Goal: Information Seeking & Learning: Find specific page/section

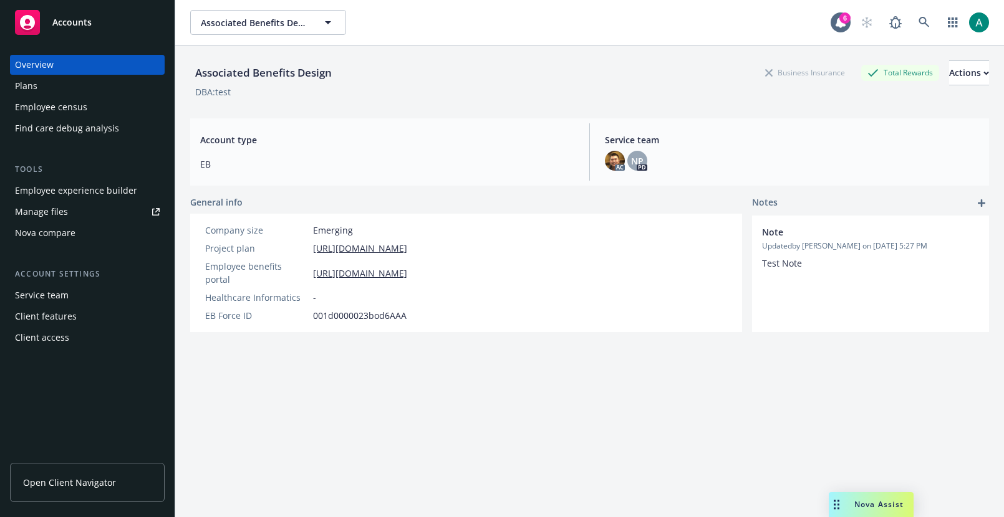
click at [605, 42] on div "Associated Benefits Design Associated Benefits Design 6" at bounding box center [589, 22] width 828 height 45
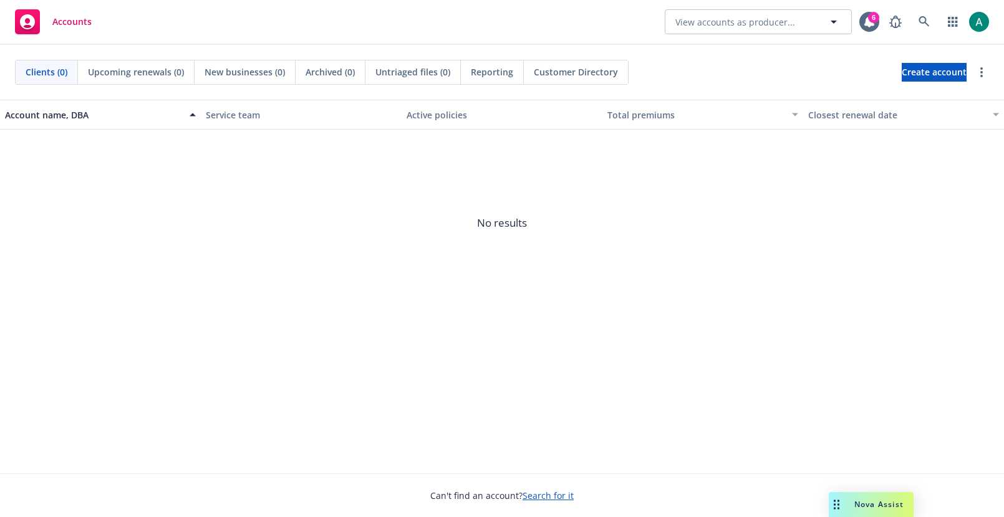
click at [474, 75] on span "Reporting" at bounding box center [492, 71] width 42 height 13
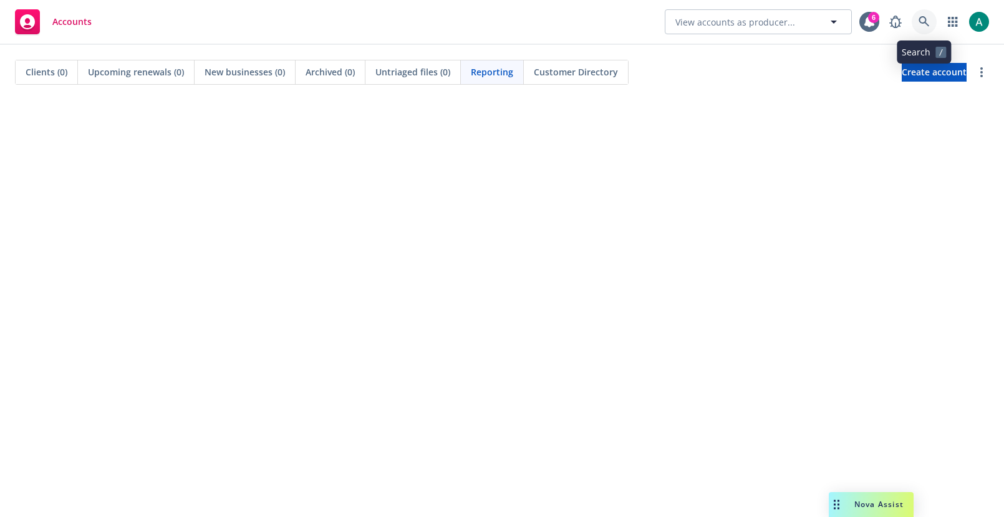
click at [927, 14] on link at bounding box center [923, 21] width 25 height 25
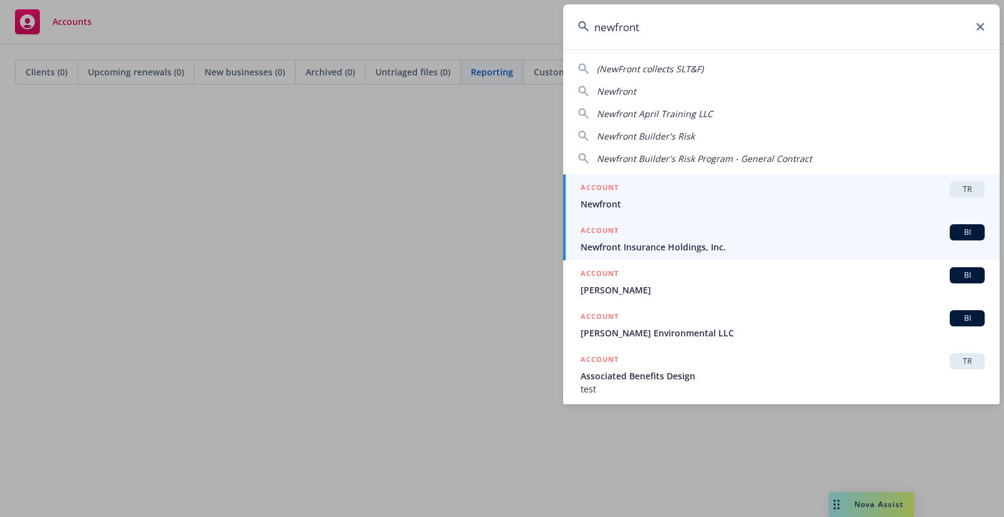
type input "newfront"
click at [785, 246] on span "Newfront Insurance Holdings, Inc." at bounding box center [782, 247] width 404 height 13
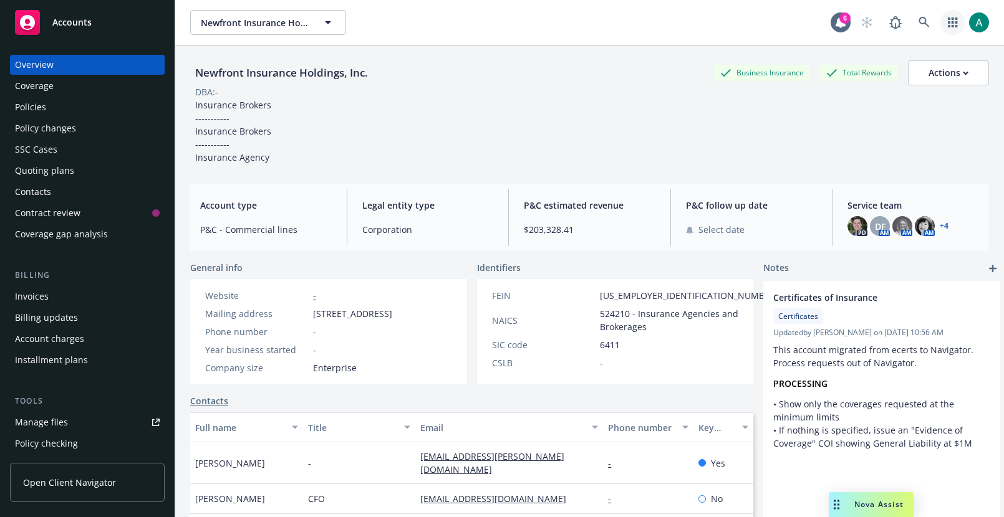
click at [951, 19] on icon "button" at bounding box center [951, 22] width 9 height 10
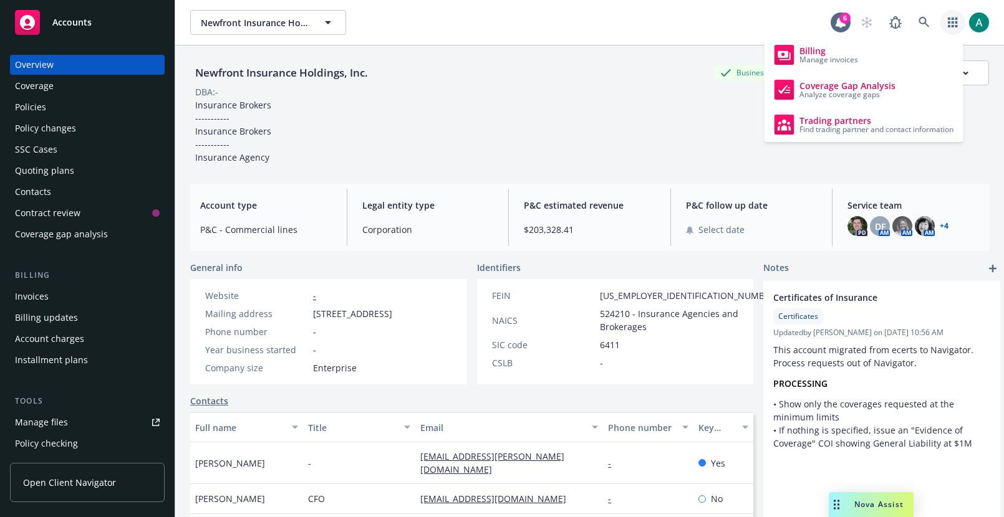
click at [598, 133] on div "Newfront Insurance Holdings, Inc. Business Insurance Total Rewards Actions DBA:…" at bounding box center [589, 111] width 799 height 103
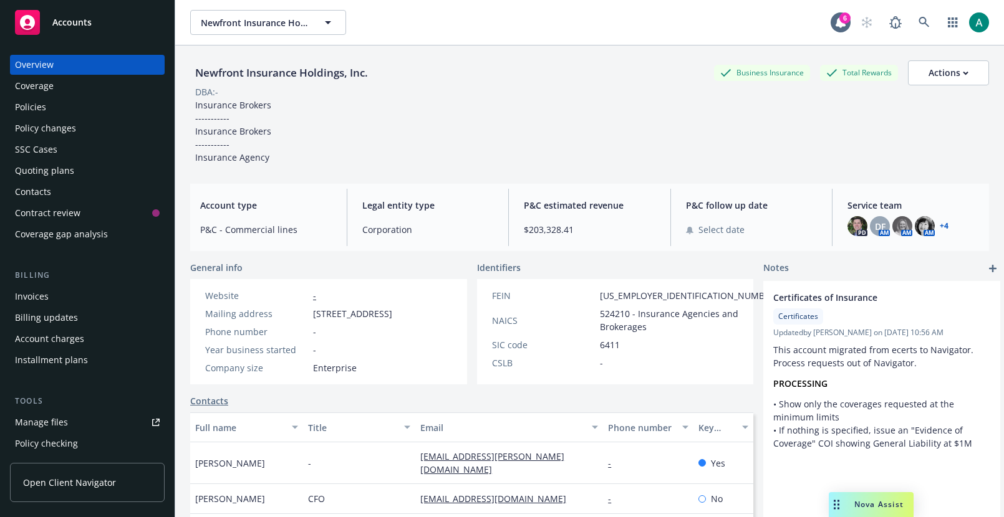
click at [76, 293] on div "Invoices" at bounding box center [87, 297] width 145 height 20
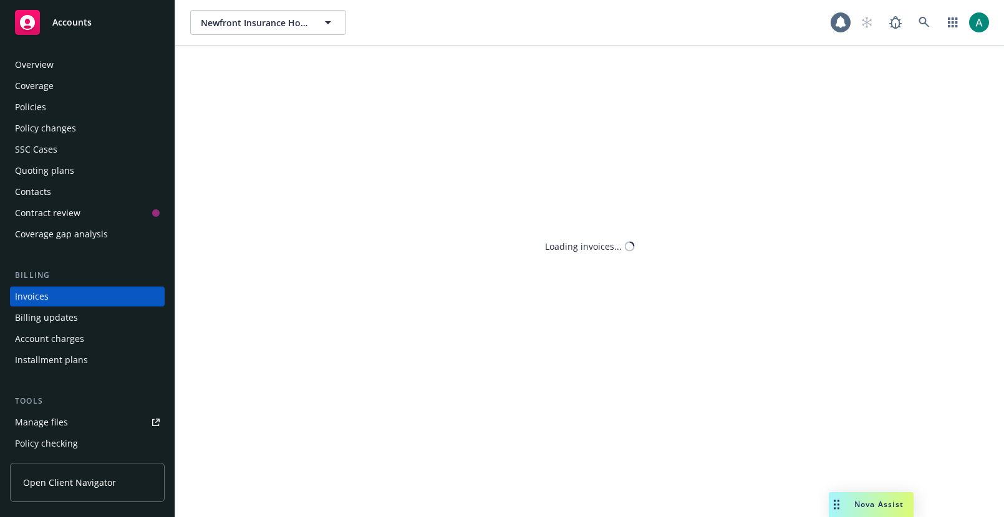
scroll to position [18, 0]
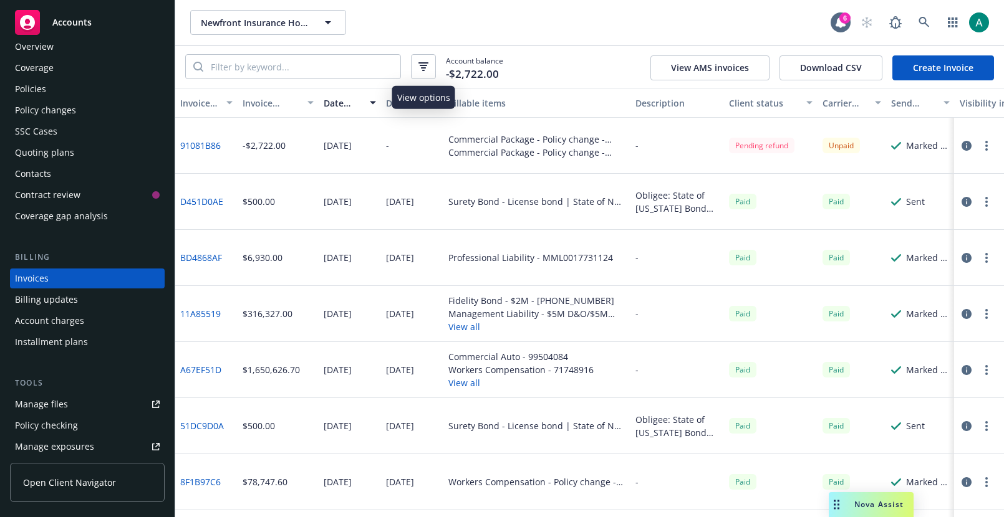
click at [424, 67] on icon "button" at bounding box center [423, 66] width 10 height 9
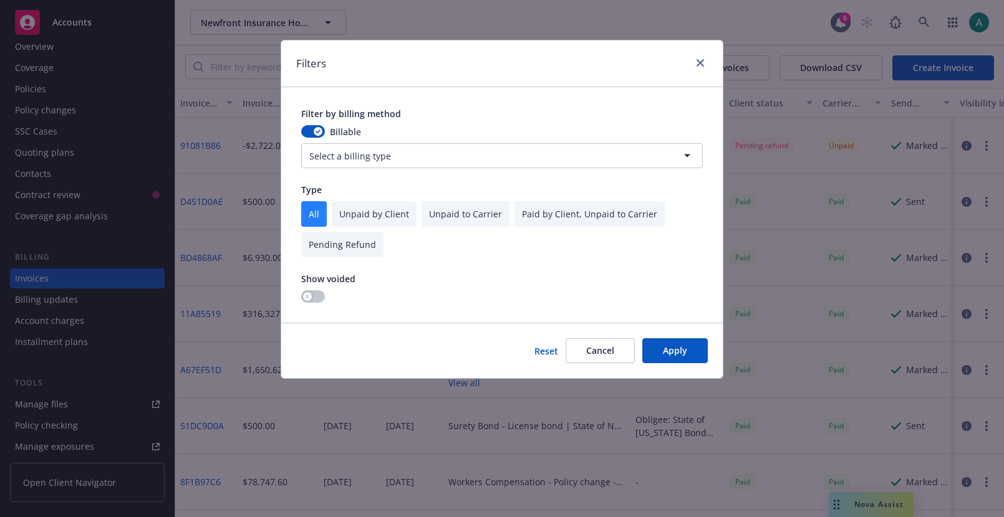
click at [558, 14] on div "Filters Filter by billing method Billable Select a billing type Type All Unpaid…" at bounding box center [502, 258] width 1004 height 517
click at [699, 47] on div "Filters" at bounding box center [501, 64] width 441 height 47
click at [695, 68] on link "close" at bounding box center [700, 62] width 15 height 15
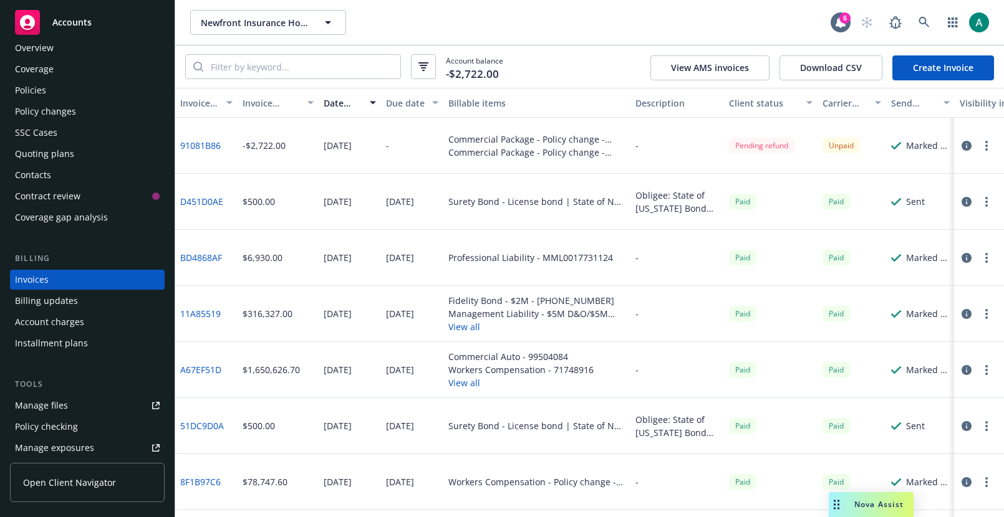
scroll to position [0, 0]
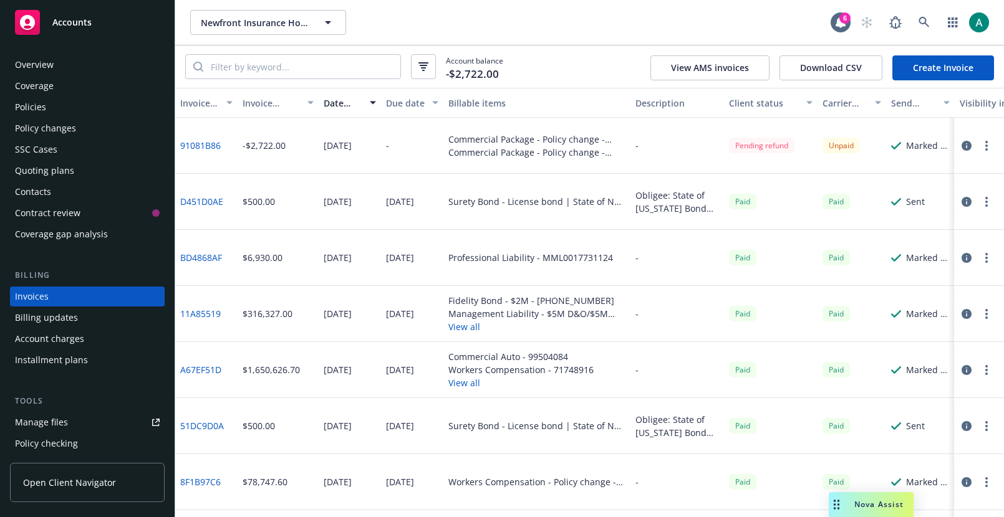
click at [85, 63] on div "Overview" at bounding box center [87, 65] width 145 height 20
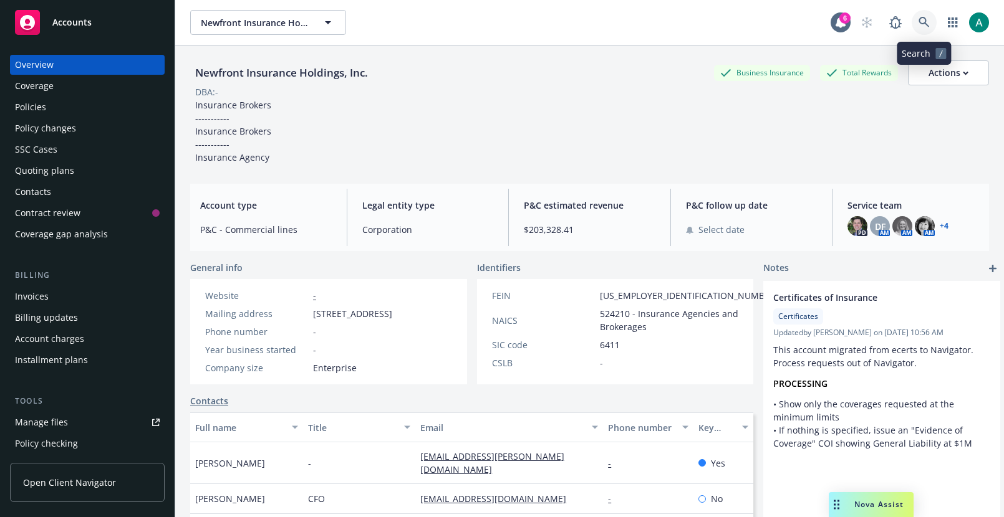
click at [917, 29] on link at bounding box center [923, 22] width 25 height 25
click at [835, 21] on icon at bounding box center [840, 22] width 12 height 12
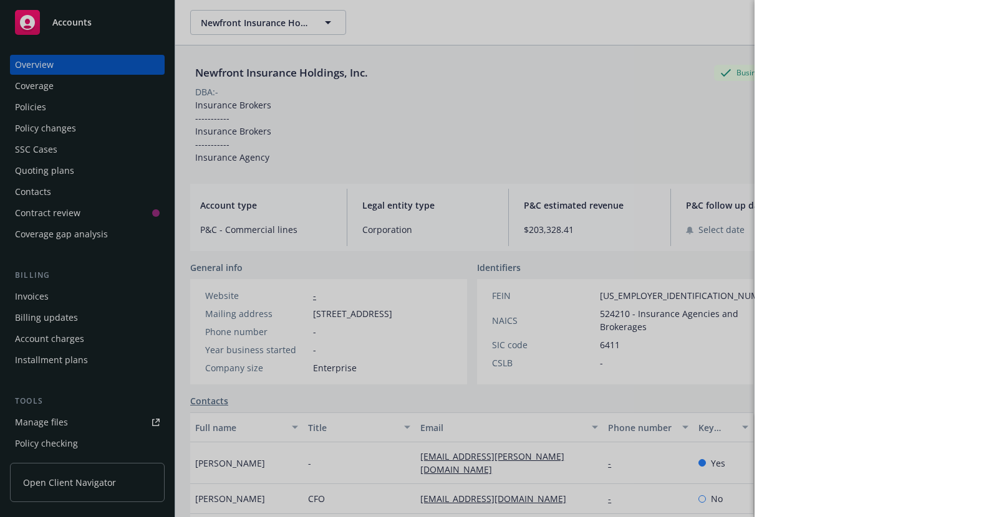
click at [495, 79] on div at bounding box center [502, 258] width 1004 height 517
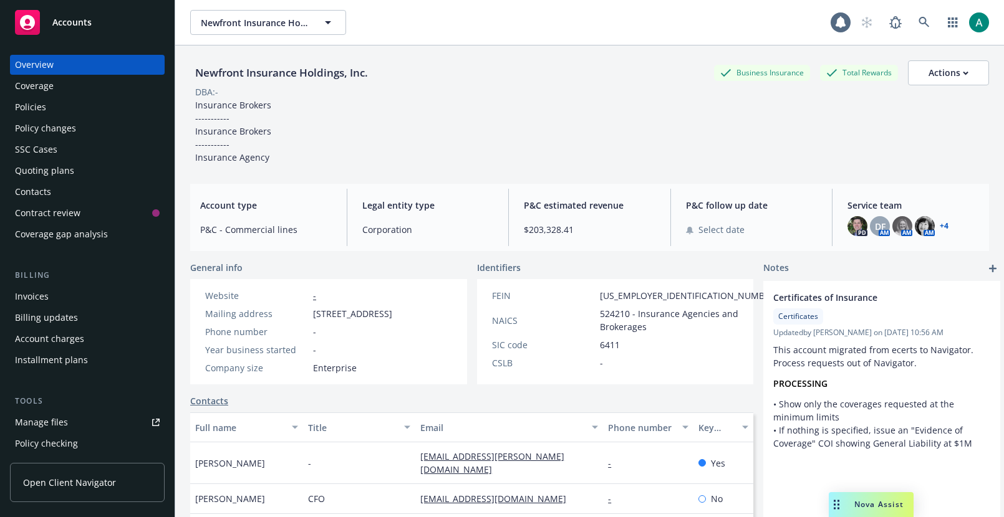
click at [40, 31] on div "Accounts" at bounding box center [87, 22] width 145 height 25
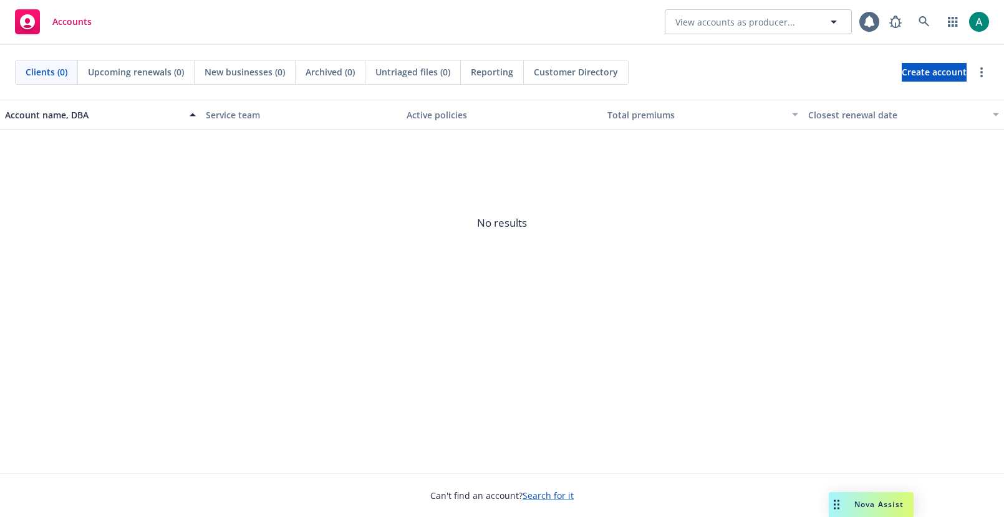
click at [489, 75] on span "Reporting" at bounding box center [492, 71] width 42 height 13
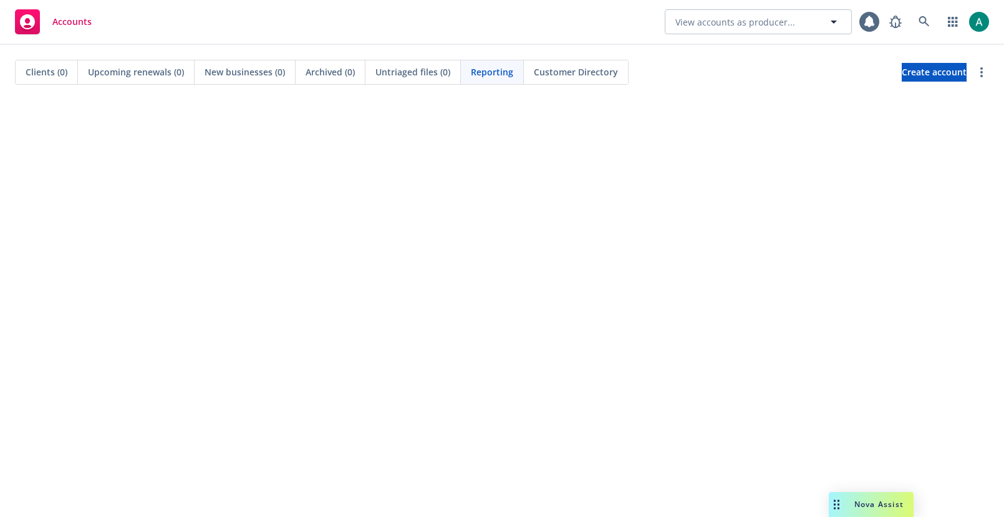
click at [937, 16] on div at bounding box center [936, 21] width 106 height 25
click at [913, 16] on link at bounding box center [923, 21] width 25 height 25
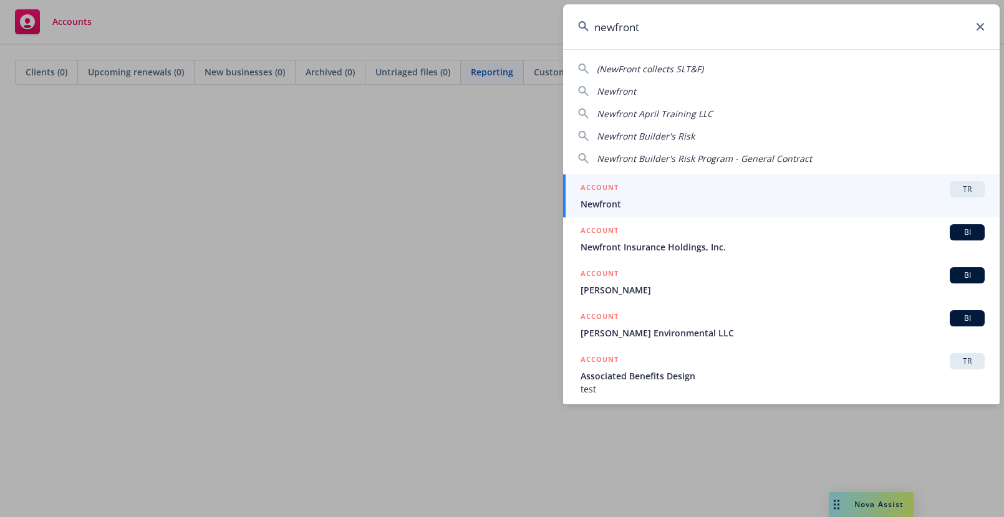
type input "newfront"
click at [823, 192] on div "ACCOUNT TR" at bounding box center [782, 189] width 404 height 16
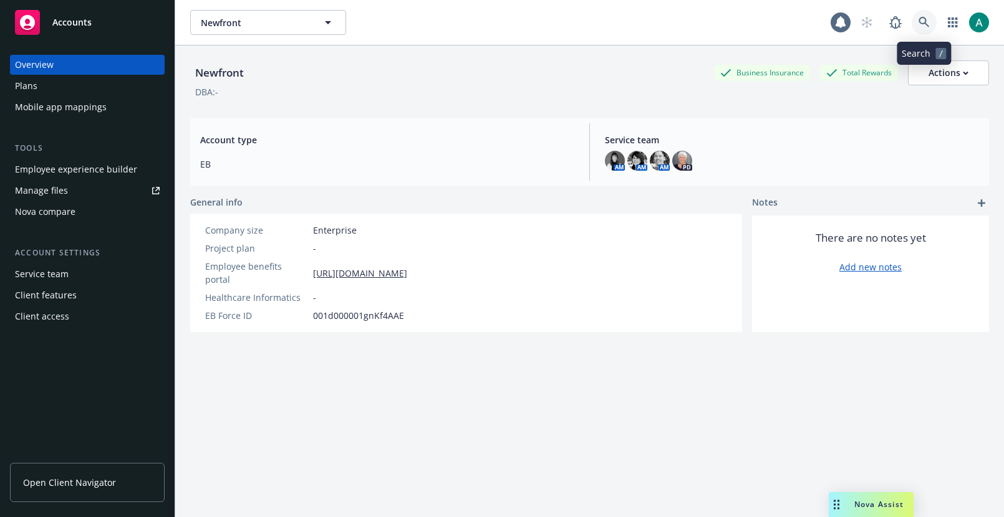
click at [921, 14] on link at bounding box center [923, 22] width 25 height 25
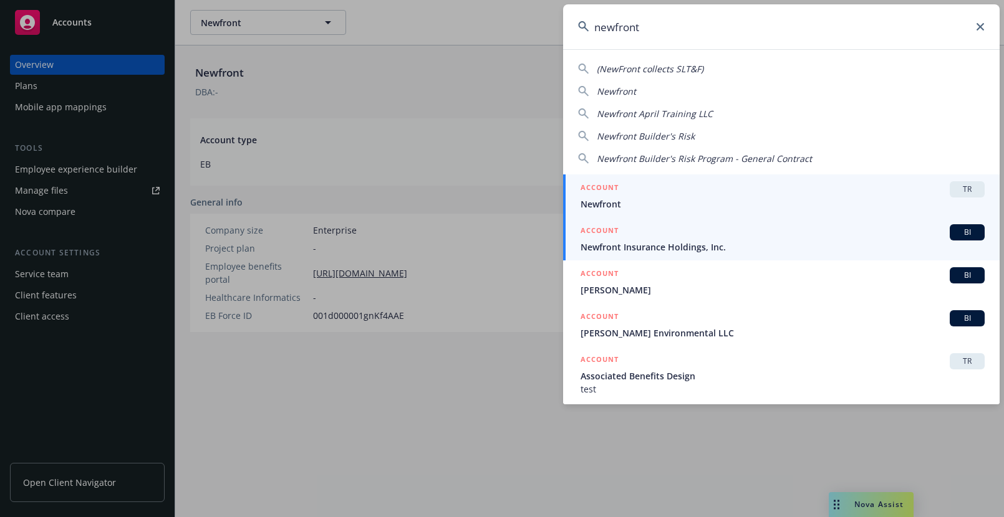
type input "newfront"
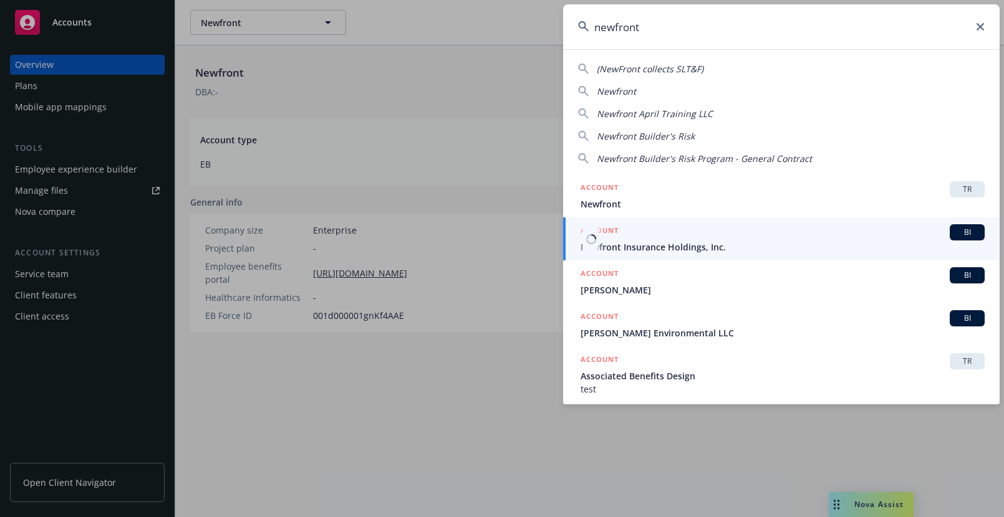
click at [665, 233] on div "ACCOUNT BI" at bounding box center [782, 232] width 404 height 16
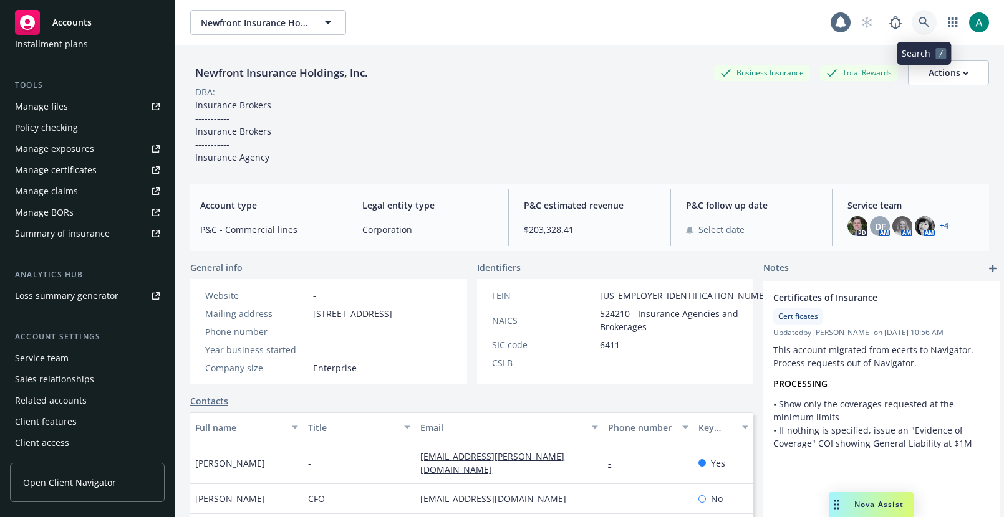
click at [923, 26] on icon at bounding box center [923, 22] width 11 height 11
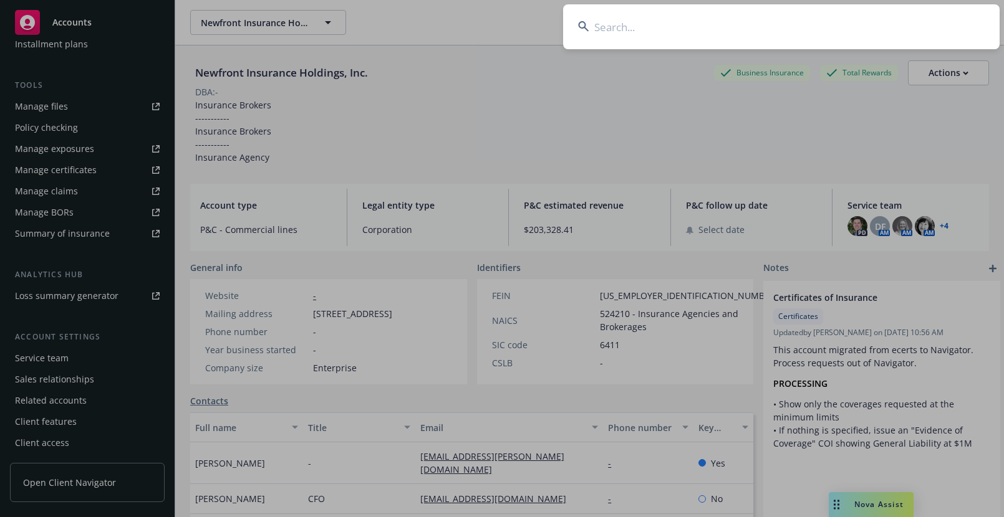
type input "h"
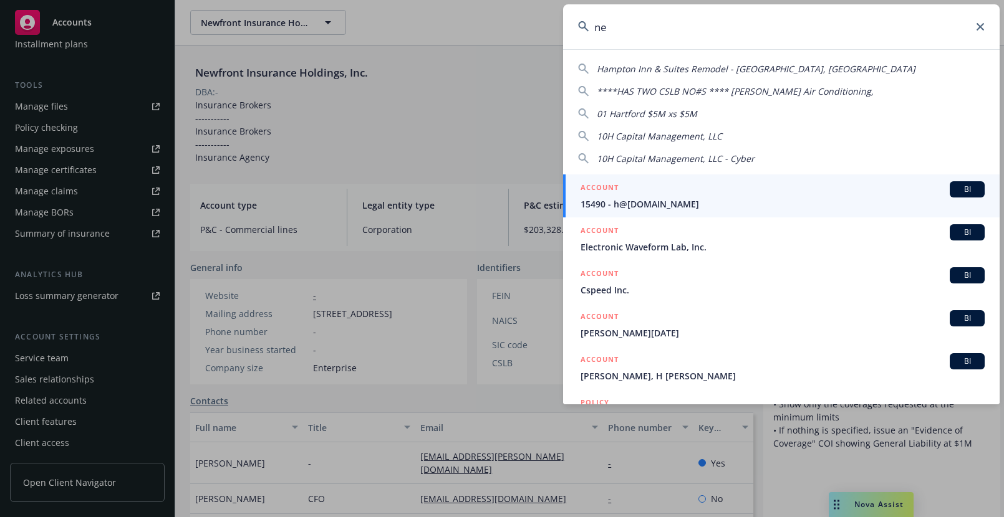
type input "n"
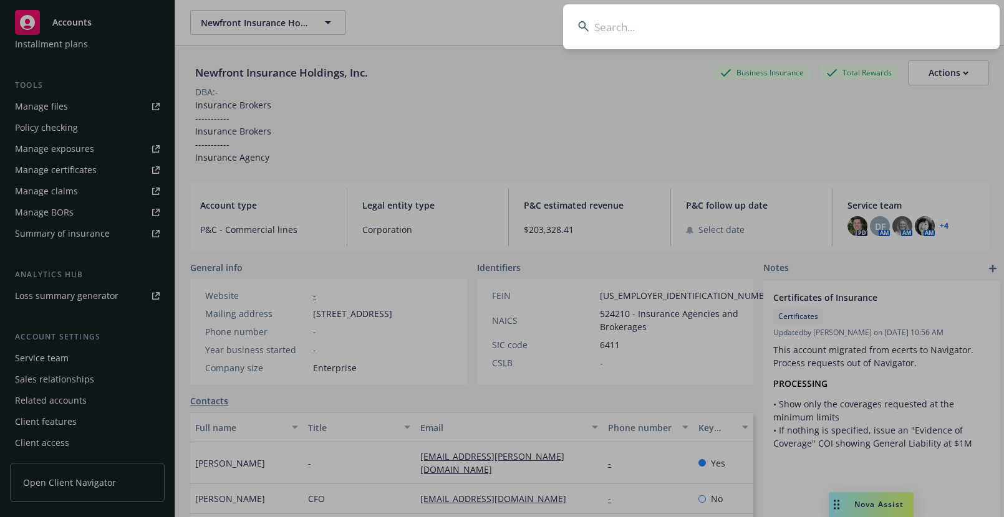
type input "j"
